Goal: Information Seeking & Learning: Find specific fact

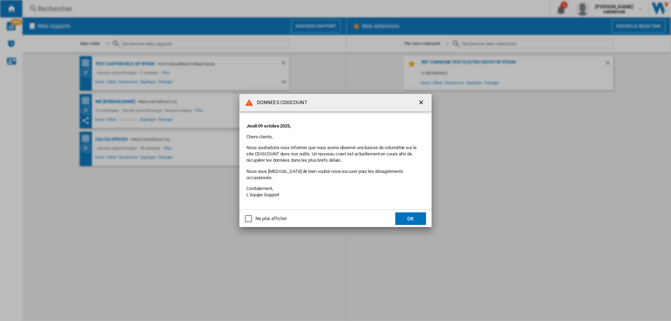
click at [414, 213] on button "OK" at bounding box center [410, 219] width 31 height 13
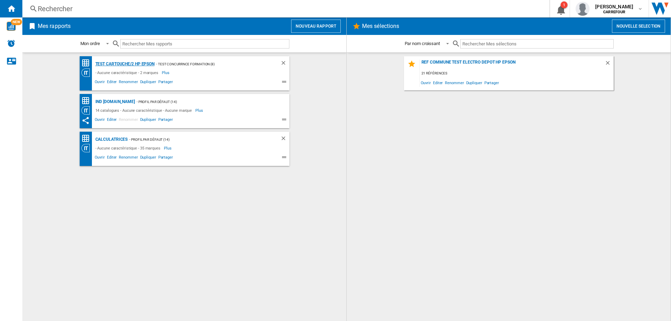
click at [124, 65] on div "TEST Cartouche/2 HP EPSON" at bounding box center [124, 64] width 61 height 9
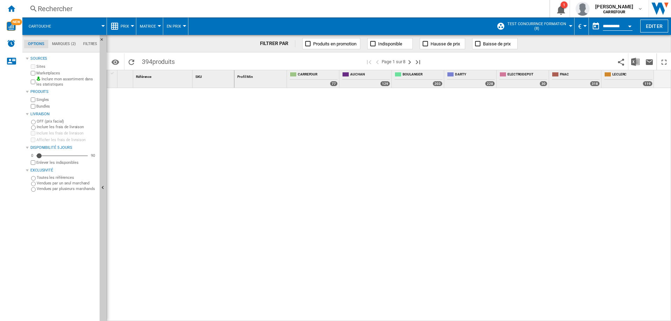
click at [67, 45] on md-tab-item "Marques (2)" at bounding box center [63, 44] width 31 height 8
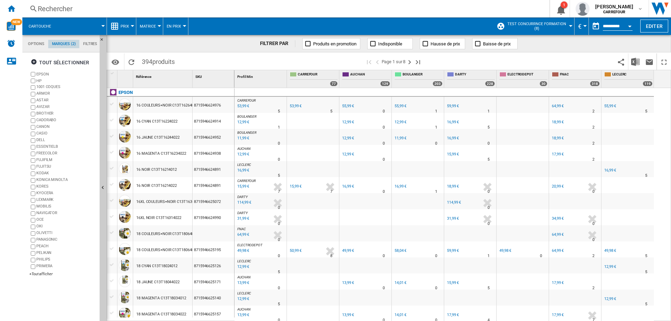
scroll to position [27, 0]
click at [89, 44] on md-tab-item "Filtres" at bounding box center [90, 44] width 22 height 8
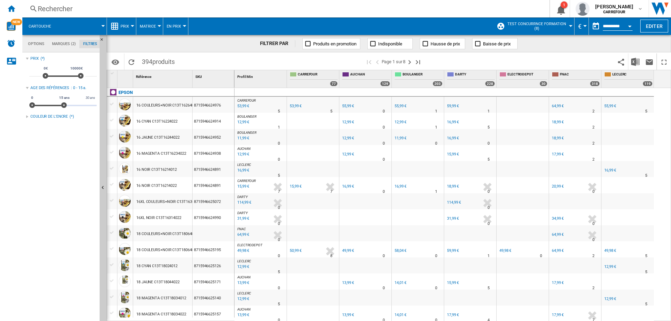
click at [58, 46] on md-tab-item "Marques (2)" at bounding box center [63, 44] width 31 height 8
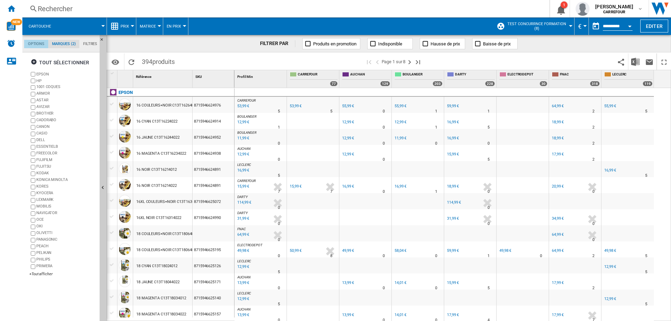
click at [37, 42] on md-tab-item "Options" at bounding box center [36, 44] width 24 height 8
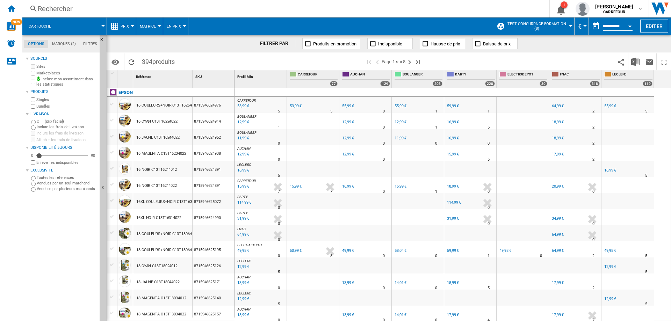
click at [569, 26] on div at bounding box center [570, 26] width 3 height 2
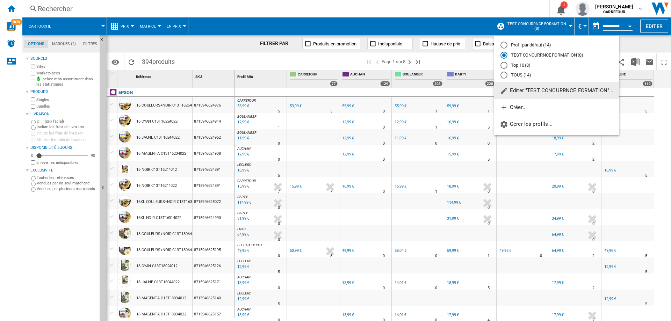
click at [560, 89] on span "Editer "TEST CONCURRNCE FORMATION"..." at bounding box center [557, 90] width 114 height 6
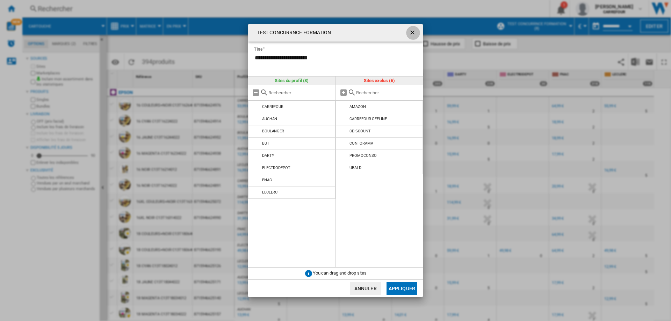
drag, startPoint x: 408, startPoint y: 31, endPoint x: 277, endPoint y: 12, distance: 132.1
click at [408, 31] on button "button" at bounding box center [413, 33] width 14 height 14
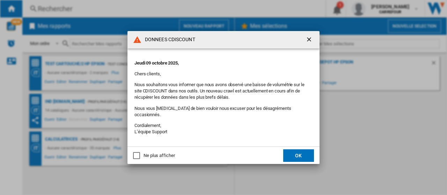
click at [295, 154] on button "OK" at bounding box center [298, 156] width 31 height 13
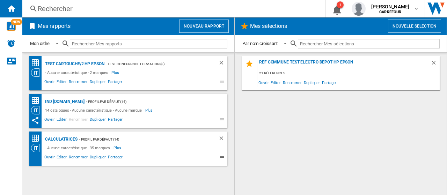
click at [73, 6] on div "Rechercher" at bounding box center [173, 9] width 270 height 10
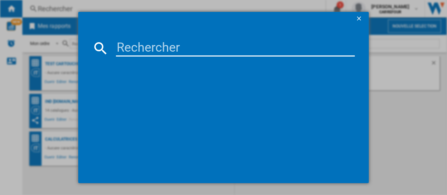
click at [169, 48] on input at bounding box center [235, 48] width 239 height 17
click at [163, 49] on input at bounding box center [235, 48] width 239 height 17
paste input "8715946668215"
type input "8715946668215"
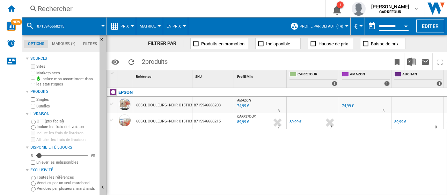
click at [345, 106] on div "74,99 €" at bounding box center [348, 106] width 12 height 5
click at [93, 8] on div "Rechercher" at bounding box center [173, 9] width 270 height 10
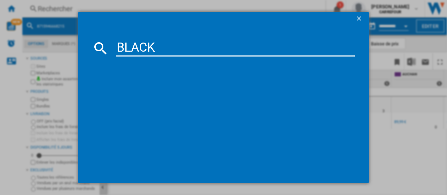
type input "BLACK"
